Goal: Information Seeking & Learning: Learn about a topic

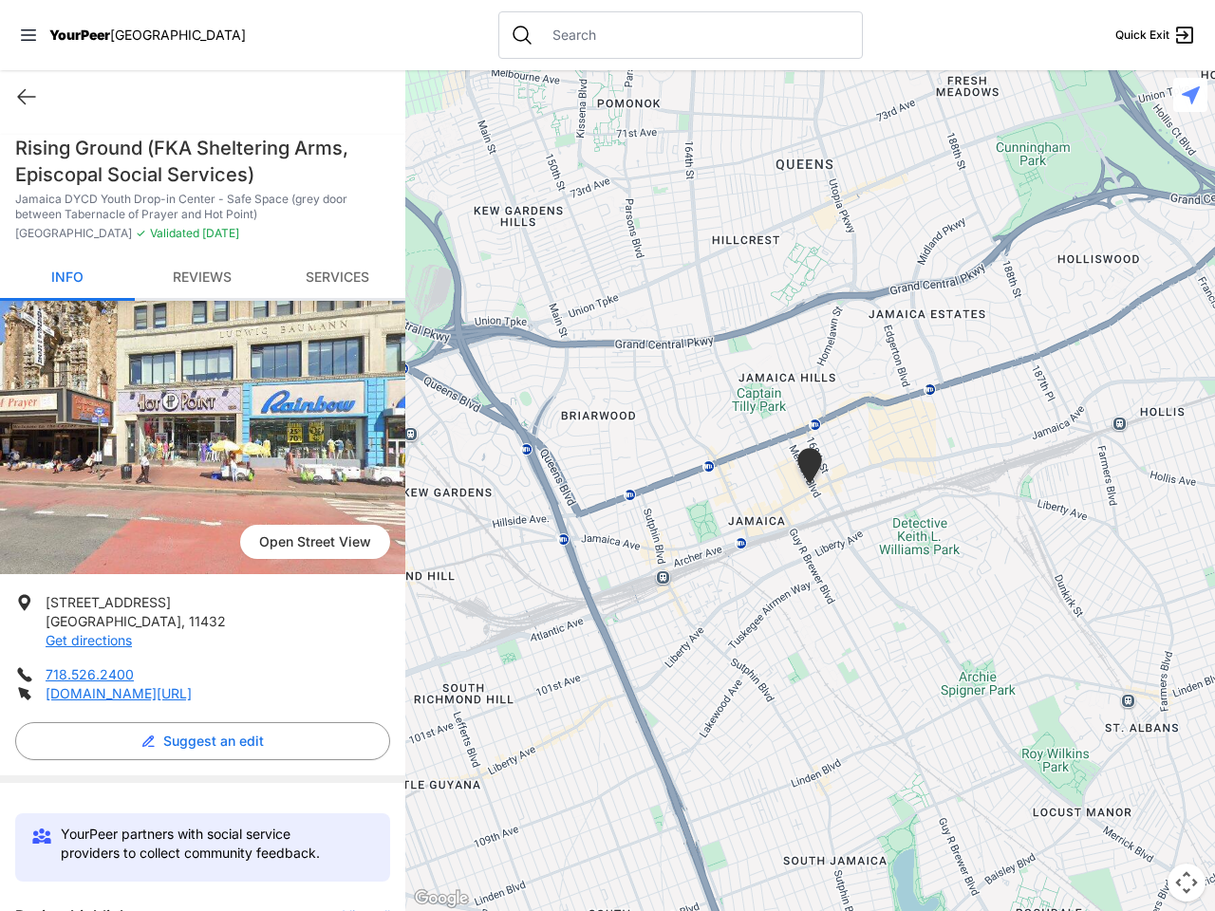
click at [28, 35] on icon at bounding box center [28, 34] width 15 height 11
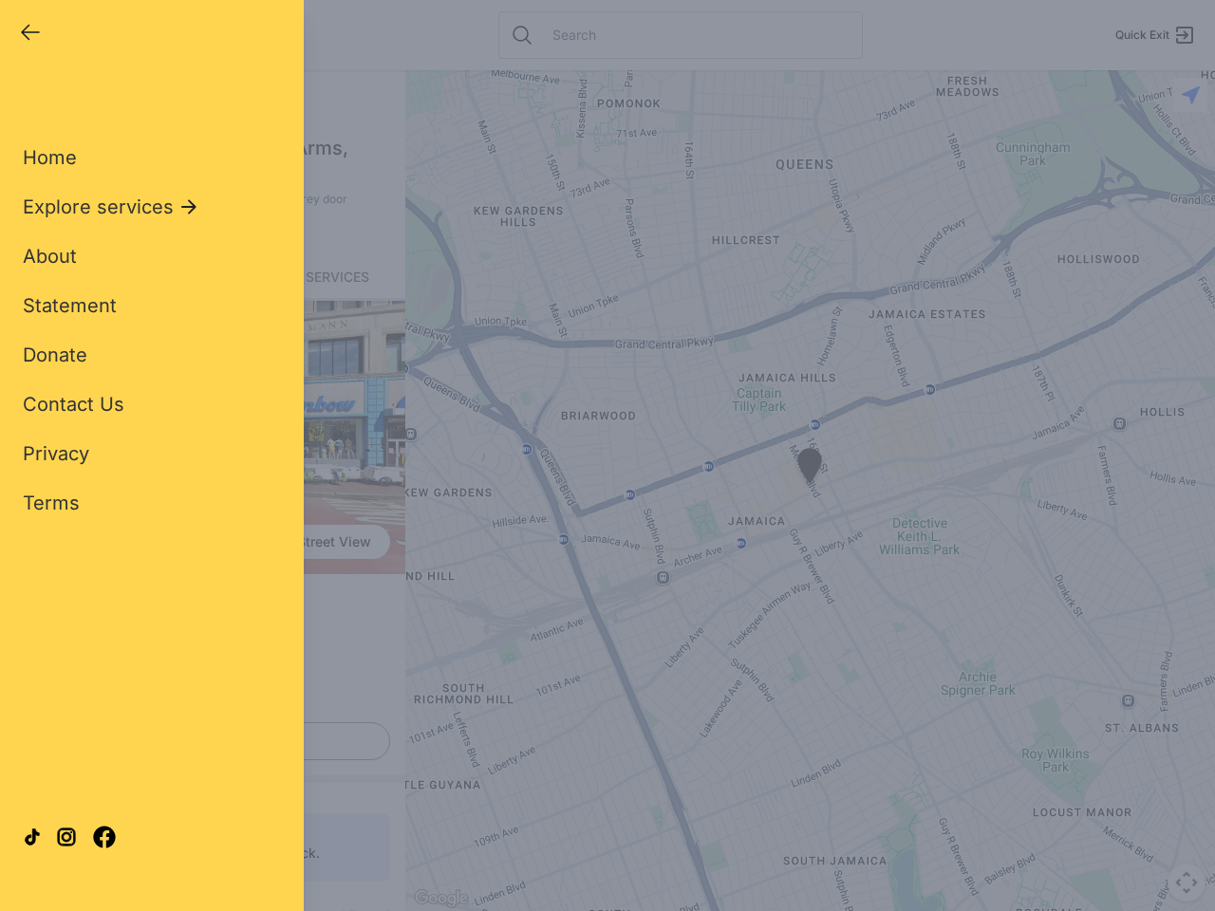
click at [27, 97] on div "Home Explore services About Statement Donate Contact Us Privacy Terms" at bounding box center [152, 300] width 258 height 433
click at [197, 741] on div "Single Adult Families Soup Kitchen Food Pantry Toiletries Restrooms Showers Lau…" at bounding box center [152, 435] width 258 height 702
click at [357, 908] on div "Close panel YourPeer [GEOGRAPHIC_DATA] Quick Exit Single Adult Families Soup Ki…" at bounding box center [607, 455] width 1215 height 911
click at [809, 491] on div "Close panel YourPeer [GEOGRAPHIC_DATA] Quick Exit Single Adult Families Soup Ki…" at bounding box center [607, 455] width 1215 height 911
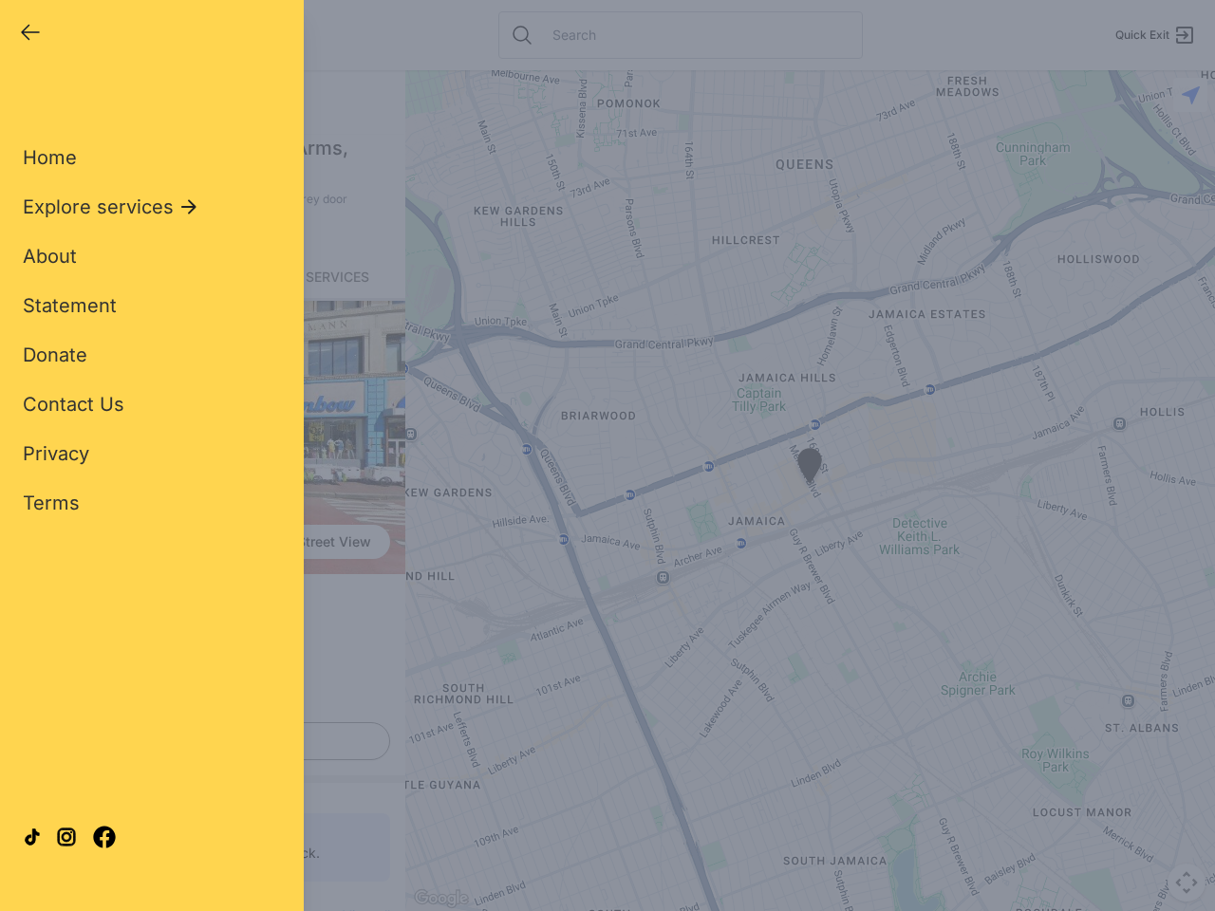
click at [809, 491] on div "Close panel YourPeer [GEOGRAPHIC_DATA] Quick Exit Single Adult Families Soup Ki…" at bounding box center [607, 455] width 1215 height 911
click at [809, 469] on div "Close panel YourPeer [GEOGRAPHIC_DATA] Quick Exit Single Adult Families Soup Ki…" at bounding box center [607, 455] width 1215 height 911
click at [1186, 883] on div "Close panel YourPeer [GEOGRAPHIC_DATA] Quick Exit Single Adult Families Soup Ki…" at bounding box center [607, 455] width 1215 height 911
click at [1190, 95] on div "Close panel YourPeer [GEOGRAPHIC_DATA] Quick Exit Single Adult Families Soup Ki…" at bounding box center [607, 455] width 1215 height 911
